Goal: Task Accomplishment & Management: Use online tool/utility

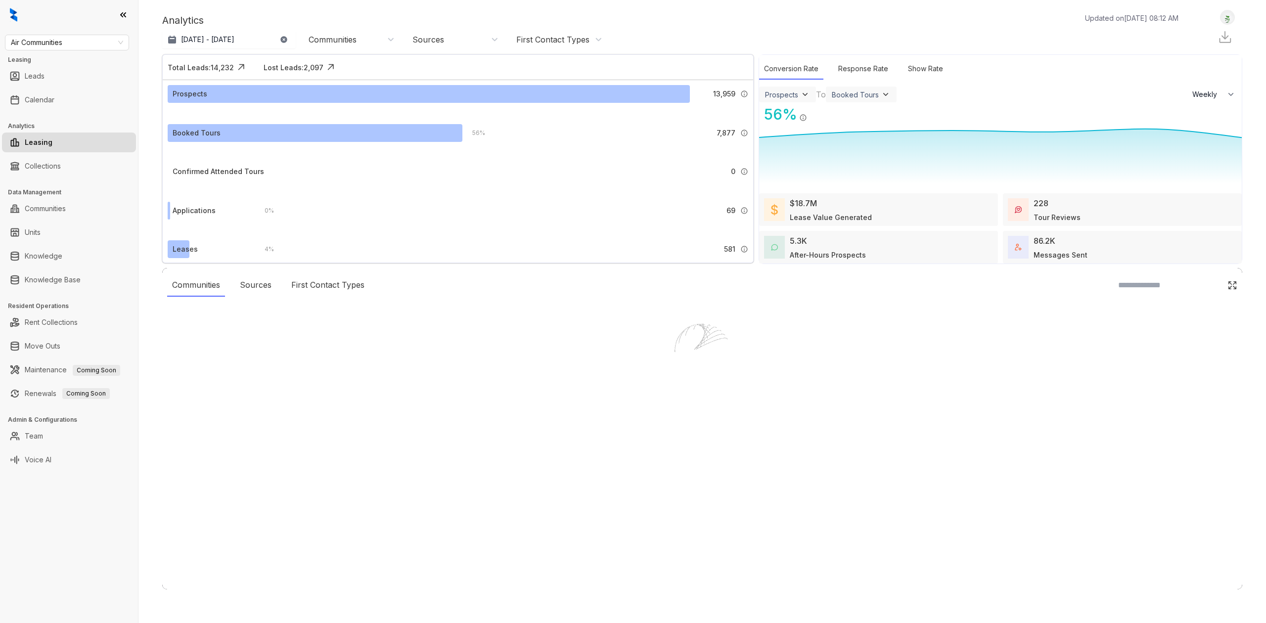
select select "******"
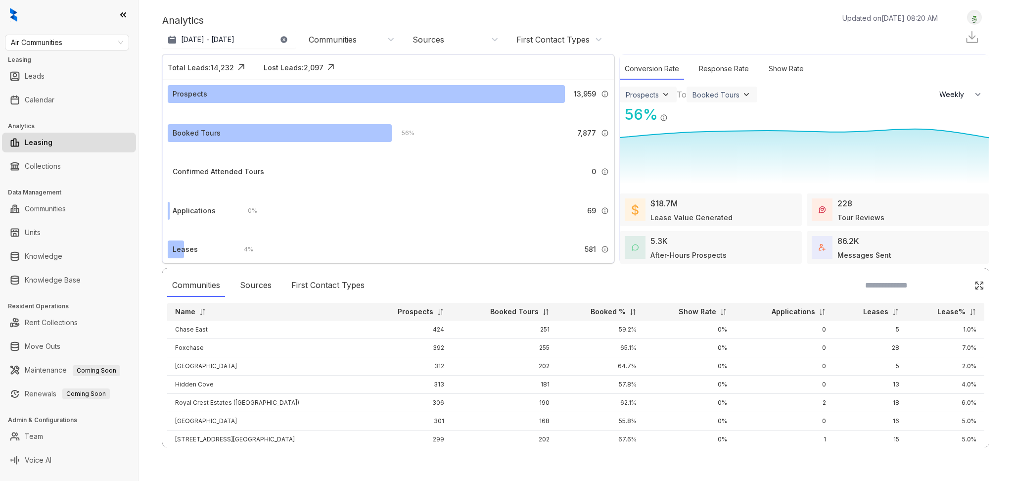
select select "******"
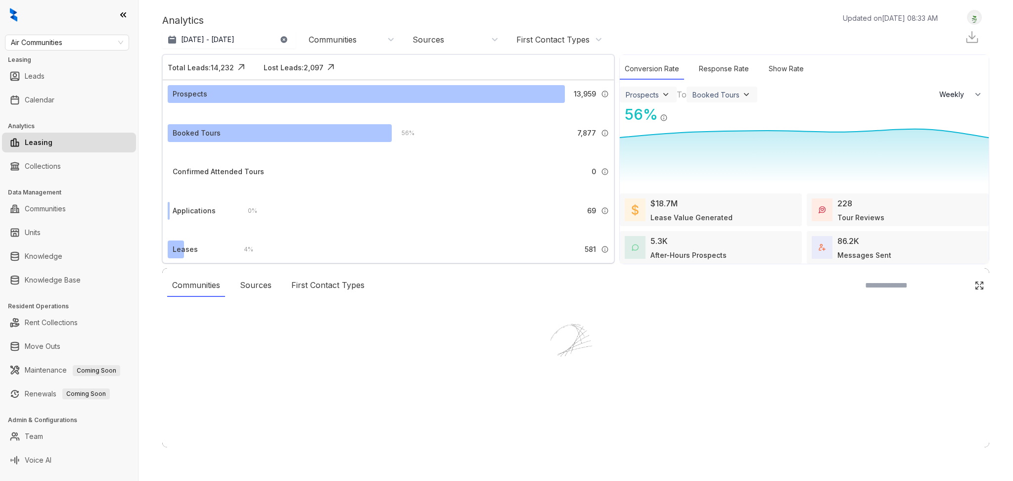
select select "******"
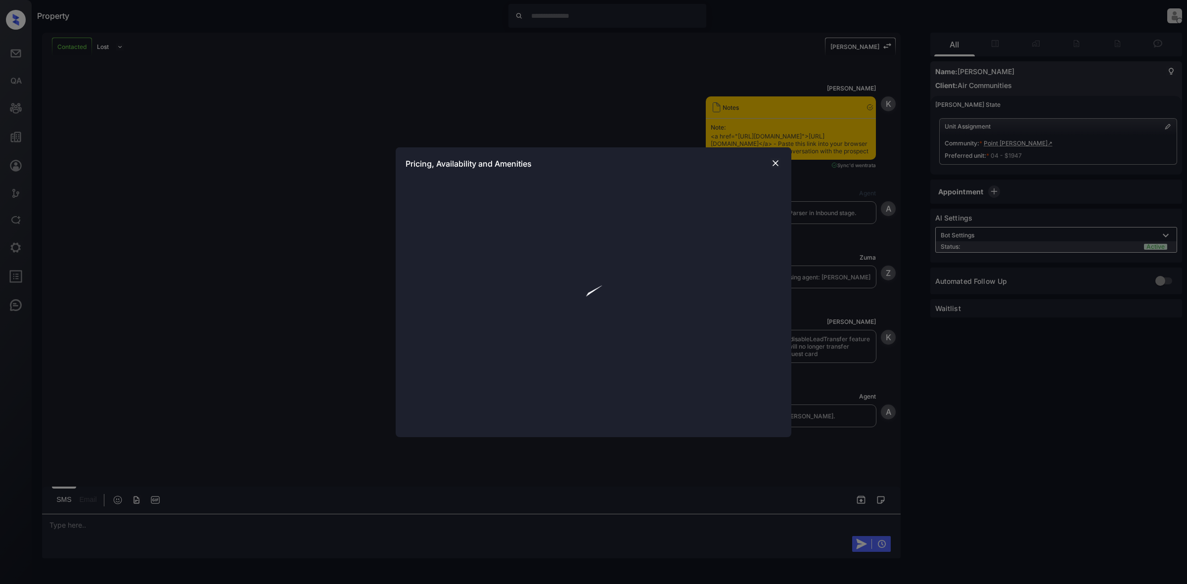
scroll to position [1544, 0]
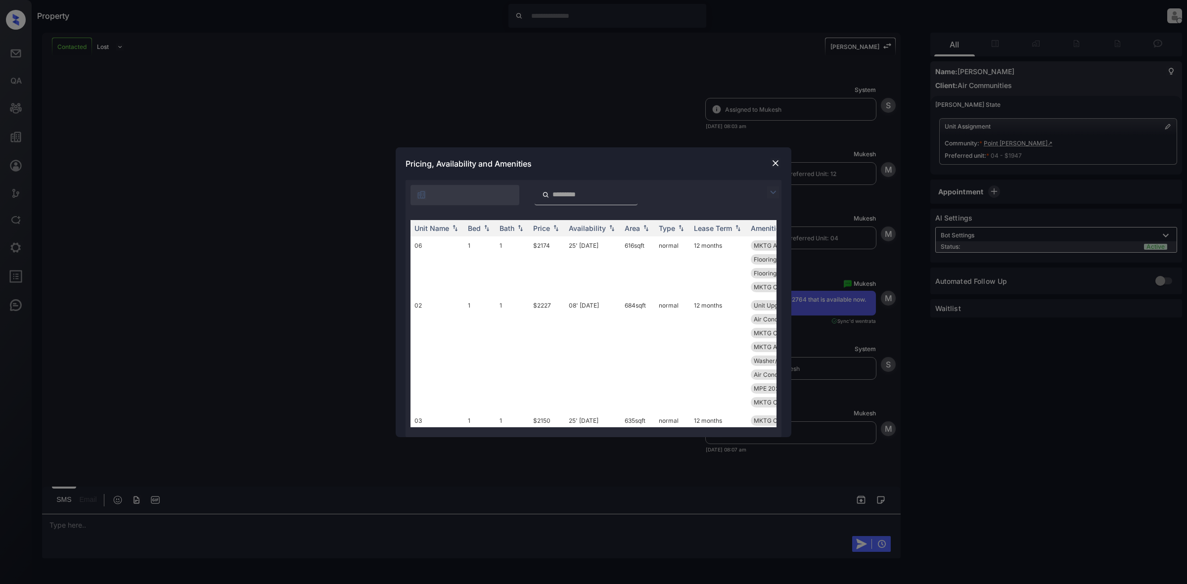
click at [772, 168] on div at bounding box center [776, 163] width 12 height 12
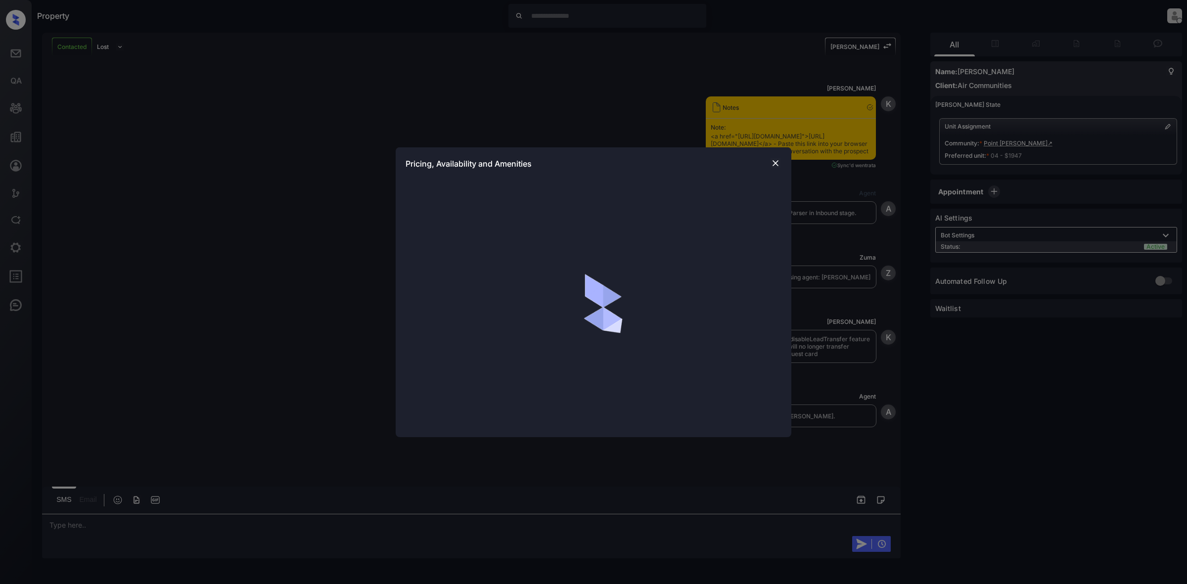
scroll to position [1915, 0]
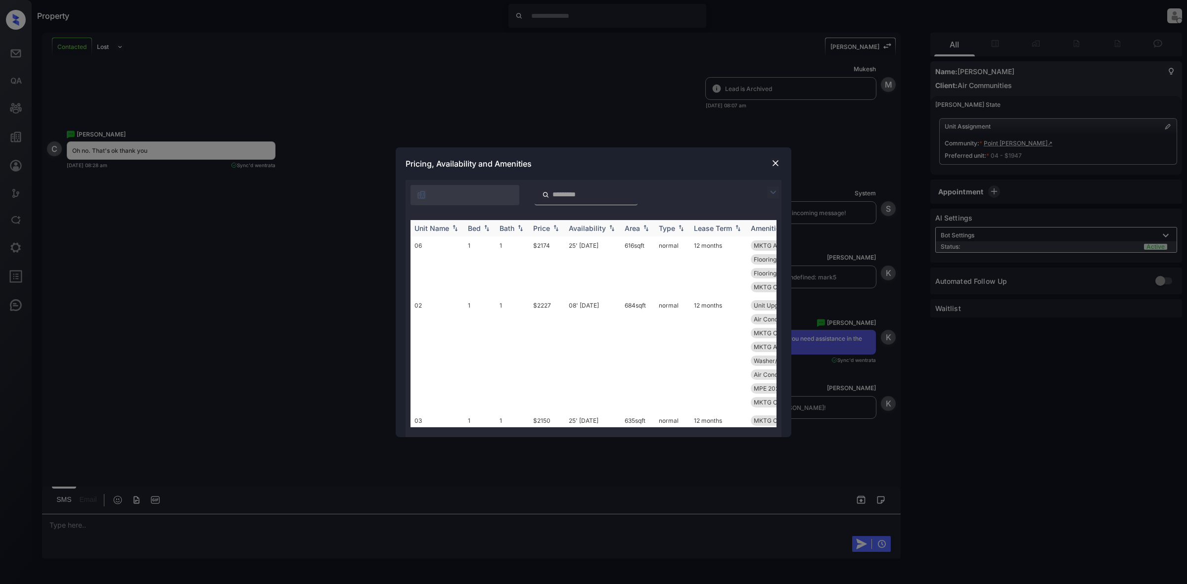
click at [469, 230] on div "Bed" at bounding box center [474, 228] width 13 height 8
click at [482, 227] on img at bounding box center [487, 228] width 10 height 7
click at [777, 159] on img at bounding box center [776, 163] width 10 height 10
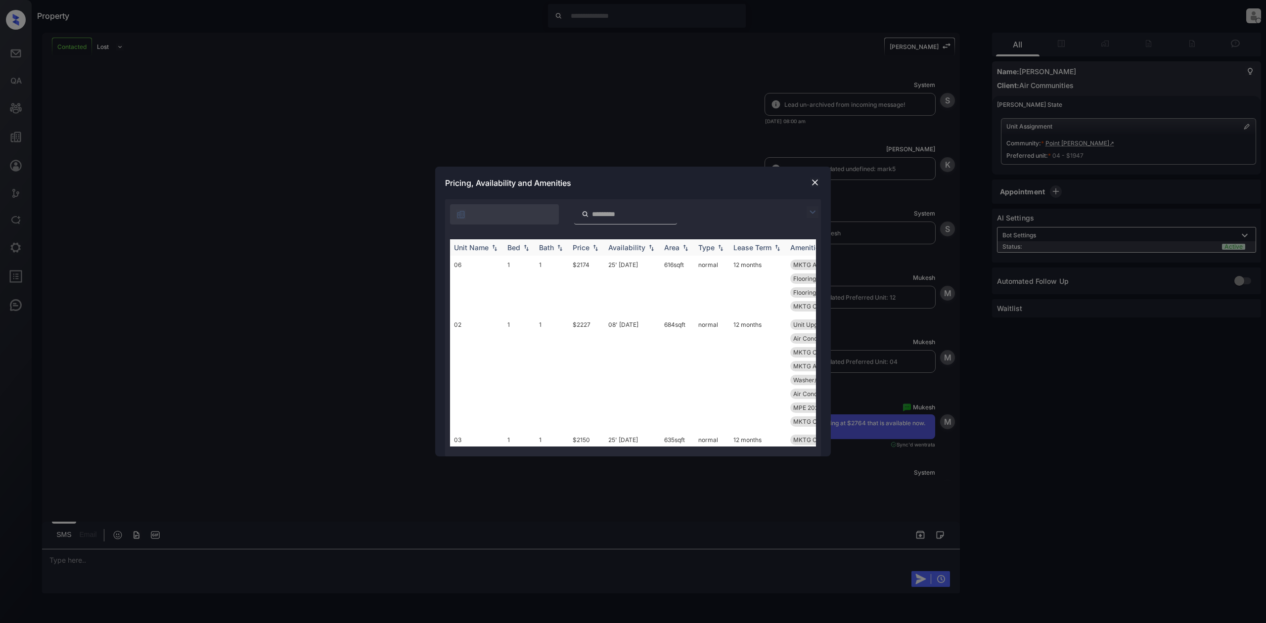
click at [511, 248] on div "Bed" at bounding box center [514, 247] width 13 height 8
click at [517, 248] on div "Bed" at bounding box center [514, 247] width 13 height 8
drag, startPoint x: 515, startPoint y: 251, endPoint x: 525, endPoint y: 242, distance: 13.7
click at [515, 251] on div "Bed" at bounding box center [514, 247] width 13 height 8
click at [624, 247] on div "Availability" at bounding box center [626, 247] width 37 height 8
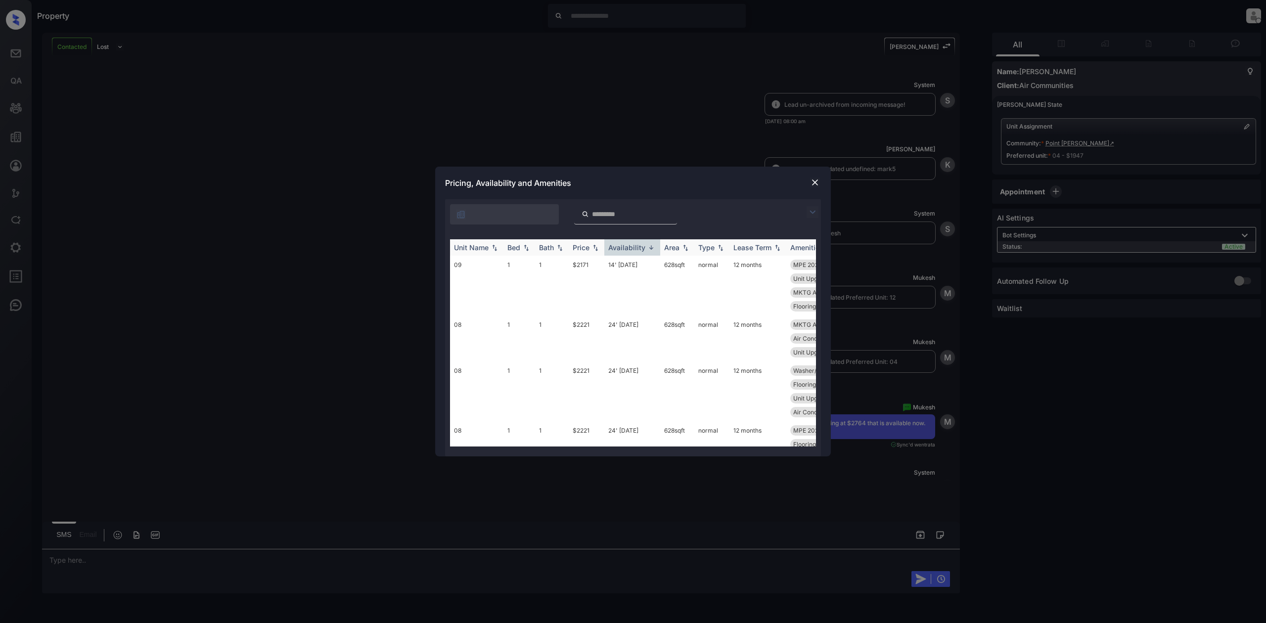
click at [640, 252] on div "Availability" at bounding box center [626, 247] width 37 height 8
drag, startPoint x: 475, startPoint y: 250, endPoint x: 525, endPoint y: 218, distance: 59.4
click at [475, 250] on div "Unit Name" at bounding box center [471, 247] width 35 height 8
click at [501, 212] on div at bounding box center [504, 214] width 109 height 20
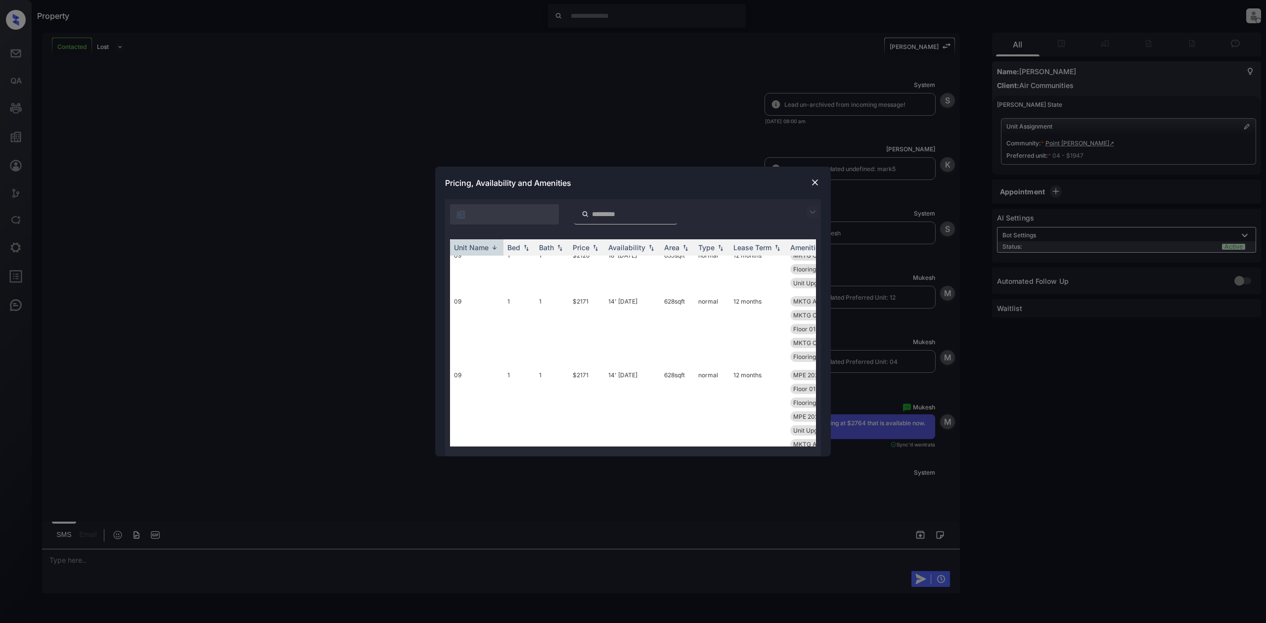
scroll to position [6532, 0]
click at [647, 246] on img at bounding box center [652, 247] width 10 height 7
click at [636, 241] on th "Availability" at bounding box center [632, 247] width 56 height 16
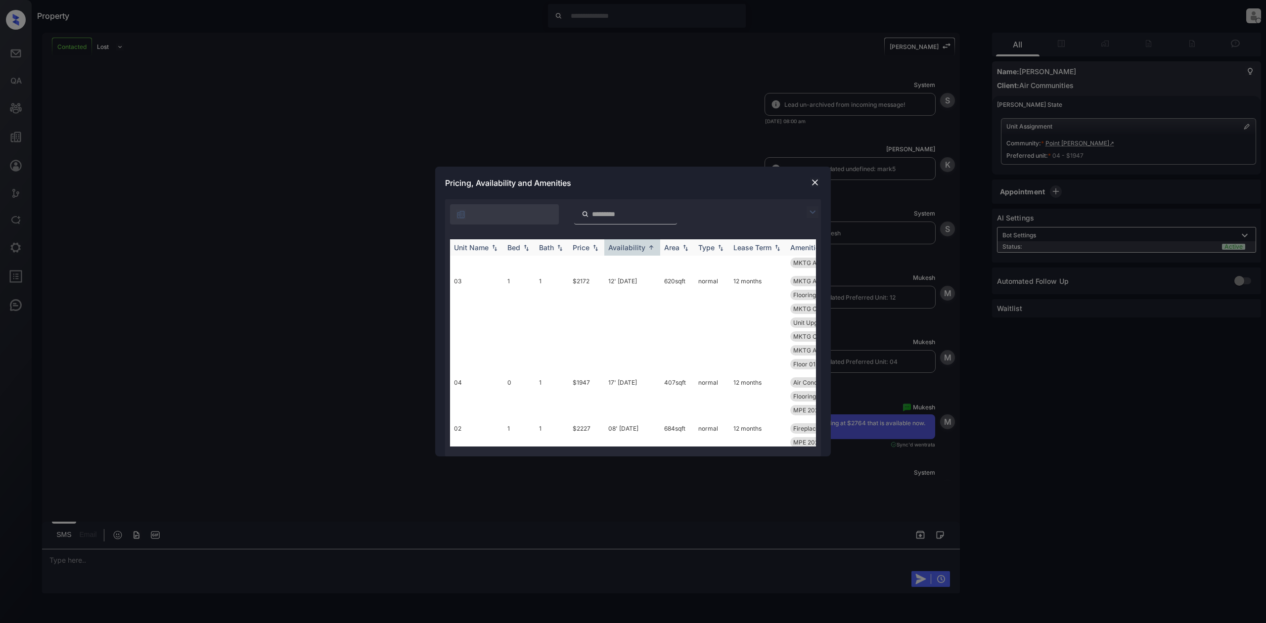
click at [480, 248] on div "Unit Name" at bounding box center [471, 247] width 35 height 8
click at [481, 248] on div "Unit Name" at bounding box center [471, 247] width 35 height 8
click at [508, 252] on div "Bed" at bounding box center [514, 247] width 13 height 8
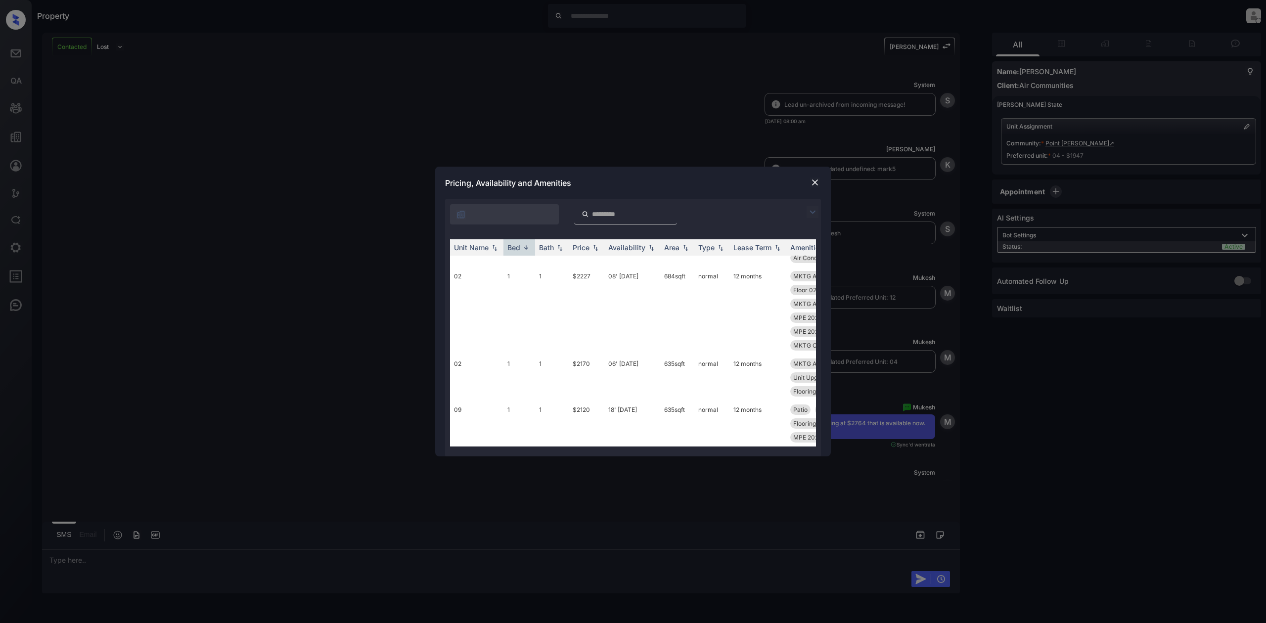
scroll to position [0, 0]
click at [515, 252] on div "Bed" at bounding box center [514, 247] width 13 height 8
click at [470, 249] on div "Unit Name" at bounding box center [471, 247] width 35 height 8
